Goal: Check status

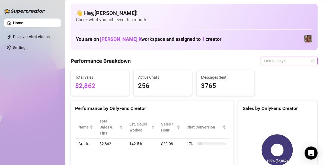
click at [307, 59] on span "Last 90 days" at bounding box center [289, 61] width 51 height 8
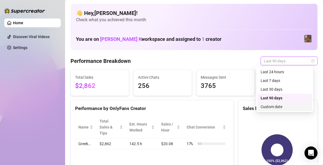
click at [275, 105] on div "Custom date" at bounding box center [285, 106] width 48 height 6
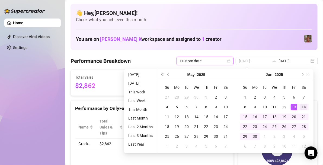
type input "[DATE]"
click at [303, 106] on div "14" at bounding box center [304, 106] width 7 height 7
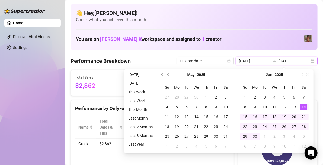
type input "[DATE]"
click at [302, 73] on span "Next month (PageDown)" at bounding box center [302, 74] width 3 height 3
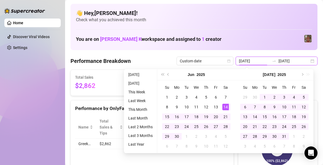
click at [255, 60] on input "[DATE]" at bounding box center [254, 61] width 31 height 6
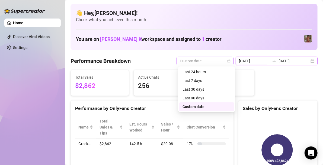
type input "[DATE]"
click at [196, 62] on span "Custom date" at bounding box center [205, 61] width 51 height 8
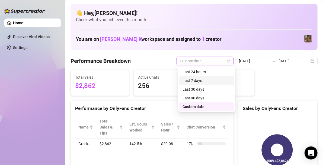
click at [195, 83] on div "Last 7 days" at bounding box center [207, 80] width 48 height 6
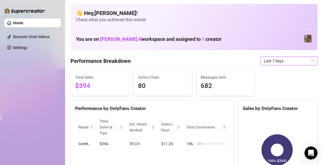
click at [312, 62] on icon "calendar" at bounding box center [313, 60] width 3 height 3
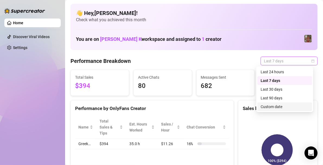
click at [275, 109] on div "Custom date" at bounding box center [285, 106] width 48 height 6
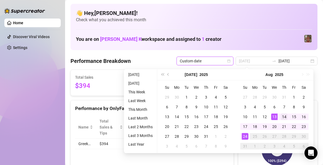
type input "[DATE]"
click at [283, 116] on div "14" at bounding box center [284, 116] width 7 height 7
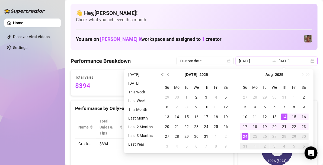
type input "[DATE]"
click at [247, 136] on div "24" at bounding box center [245, 136] width 7 height 7
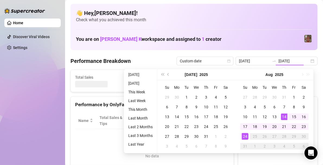
type input "[DATE]"
